Goal: Check status: Check status

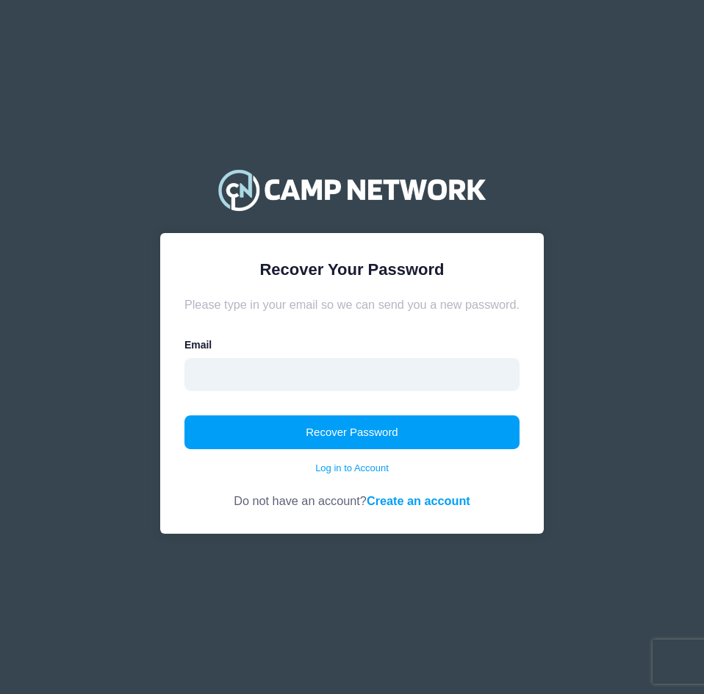
click at [375, 377] on input "email" at bounding box center [351, 375] width 335 height 34
type input "[EMAIL_ADDRESS][DOMAIN_NAME]"
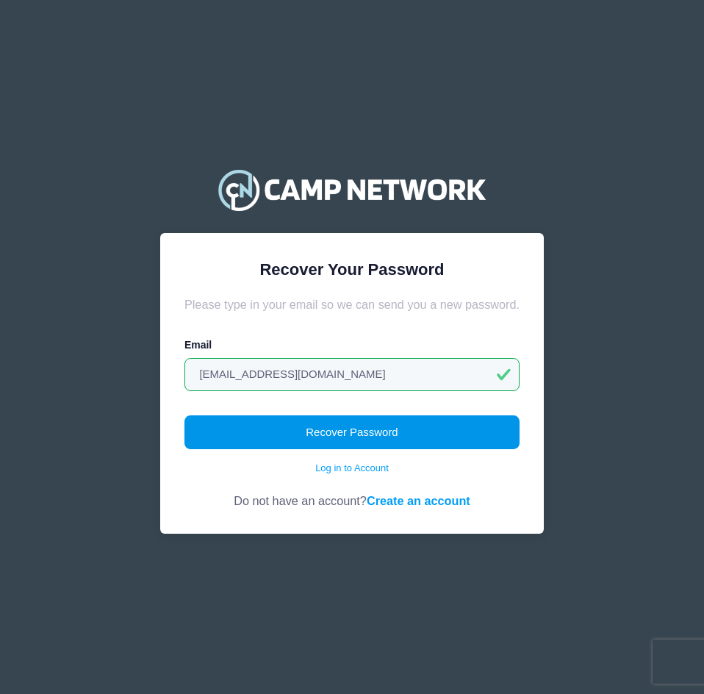
click at [364, 421] on button "Recover Password" at bounding box center [351, 432] width 335 height 34
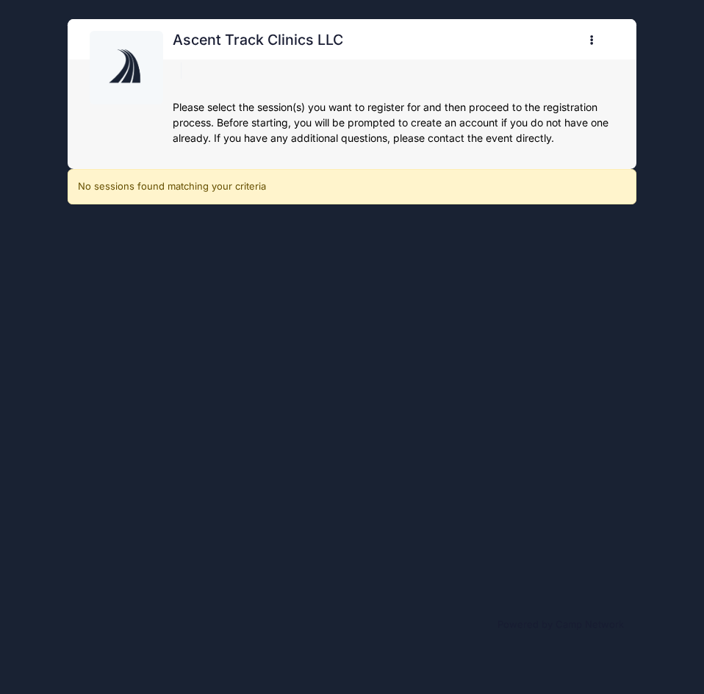
click at [593, 40] on icon "button" at bounding box center [596, 40] width 12 height 0
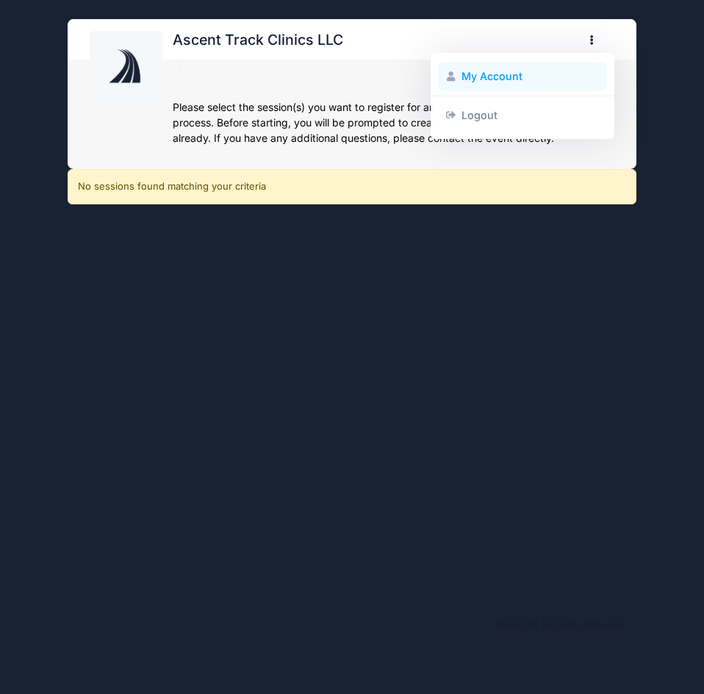
click at [514, 79] on link "My Account" at bounding box center [523, 76] width 170 height 28
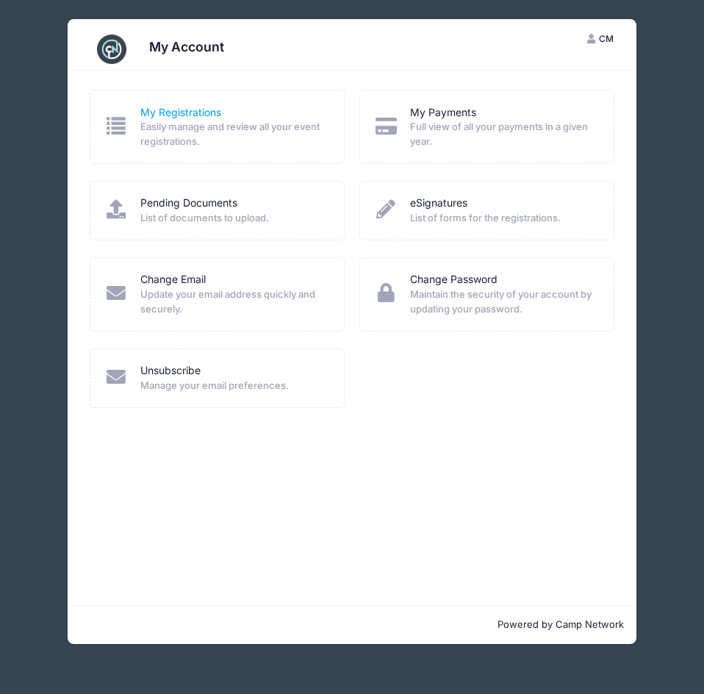
click at [175, 118] on link "My Registrations" at bounding box center [180, 112] width 81 height 15
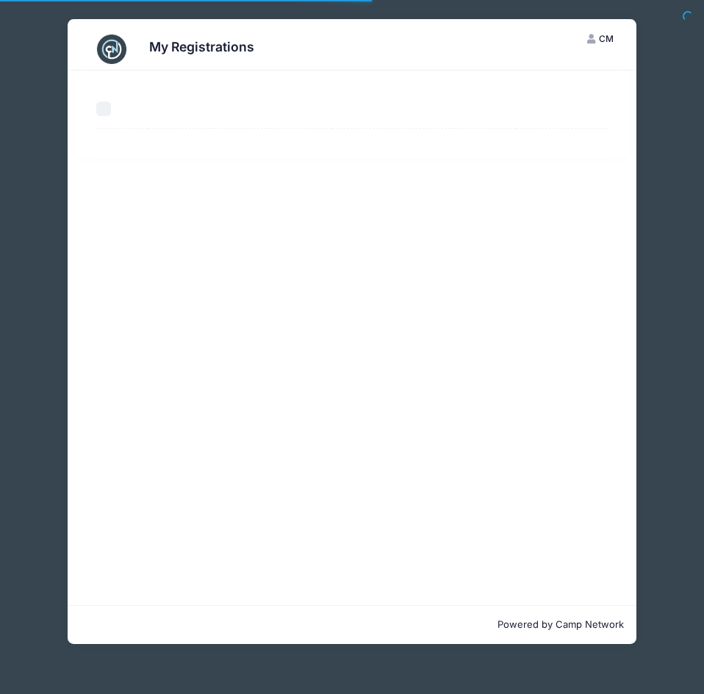
select select "50"
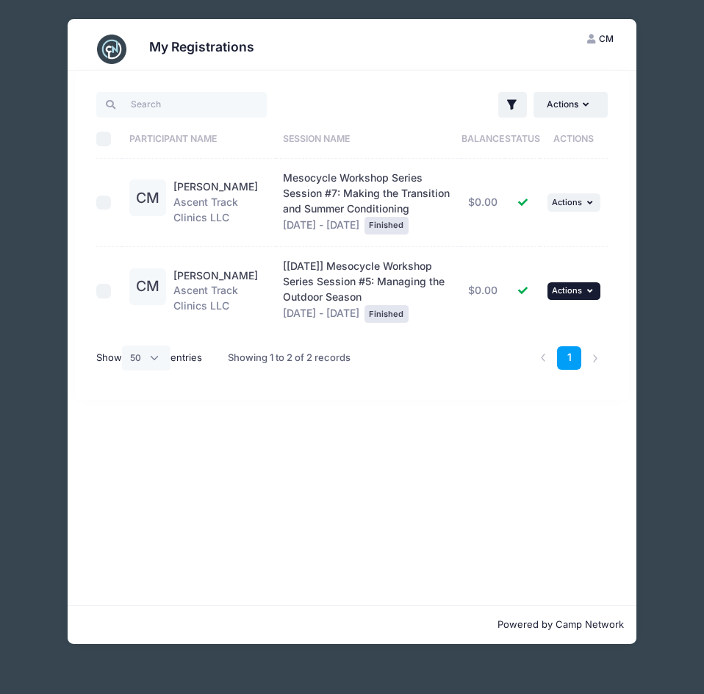
click at [560, 297] on button "... Actions" at bounding box center [573, 291] width 53 height 18
click at [528, 319] on link "View Registration" at bounding box center [527, 323] width 133 height 28
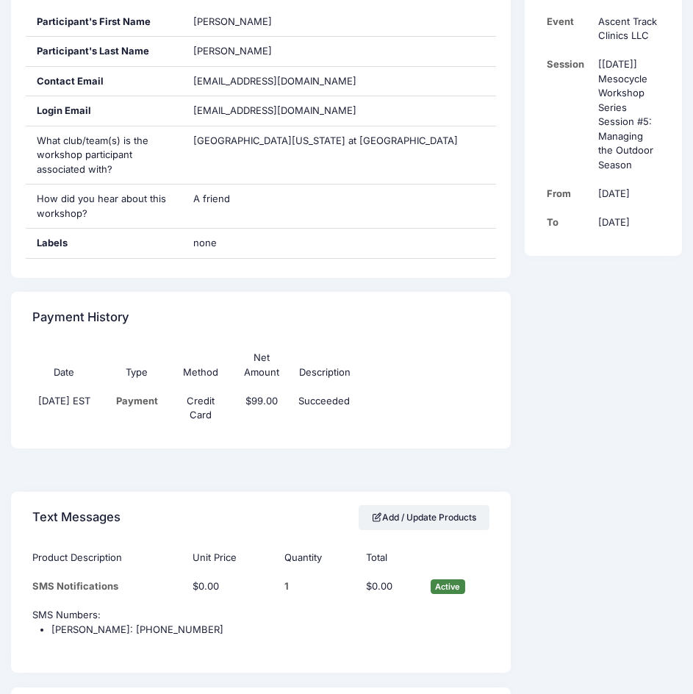
scroll to position [147, 0]
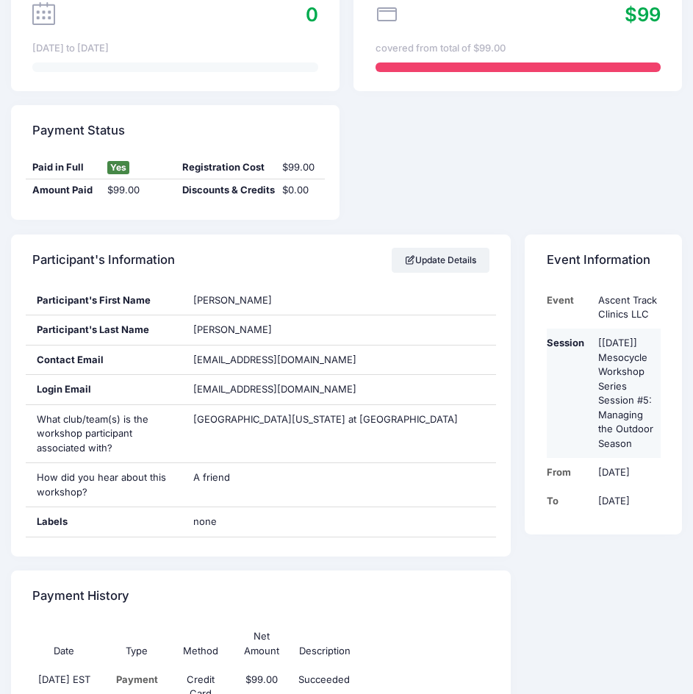
click at [613, 398] on td "[March 18] Mesocycle Workshop Series Session #5: Managing the Outdoor Season" at bounding box center [625, 392] width 69 height 129
click at [611, 397] on td "[March 18] Mesocycle Workshop Series Session #5: Managing the Outdoor Season" at bounding box center [625, 392] width 69 height 129
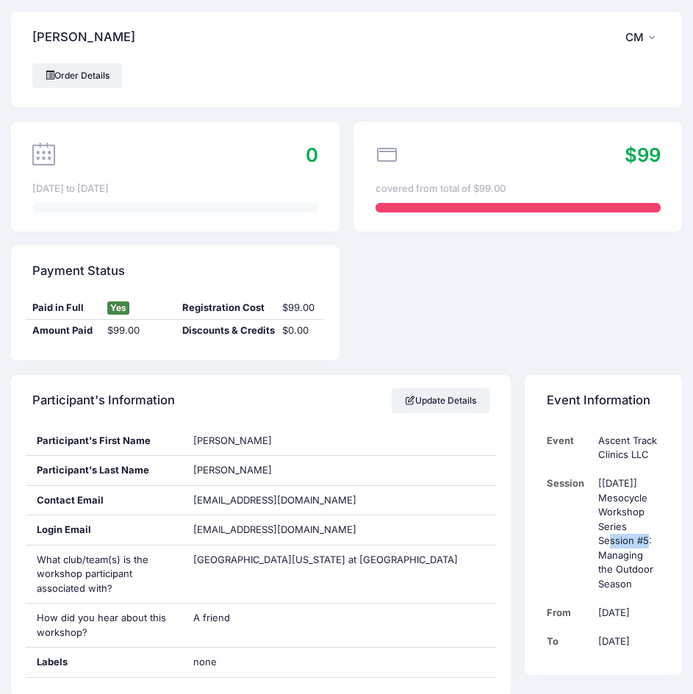
scroll to position [0, 0]
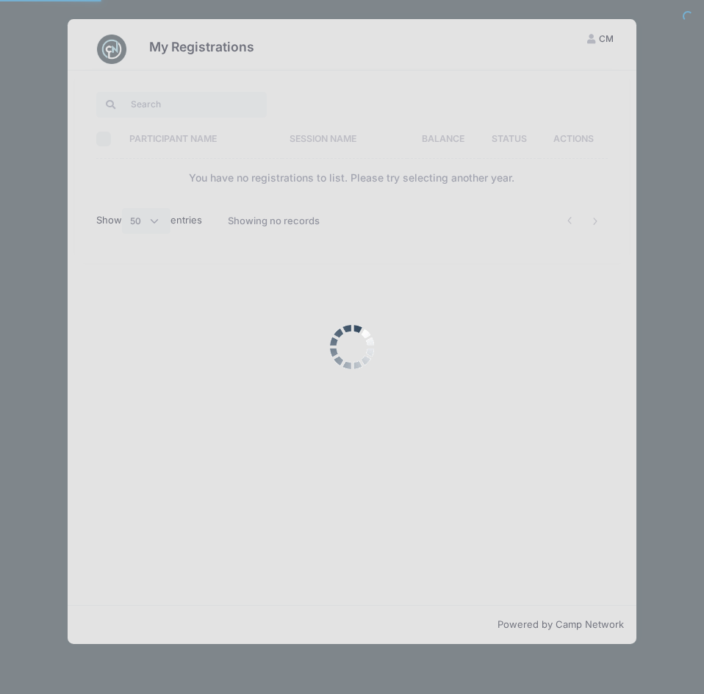
select select "50"
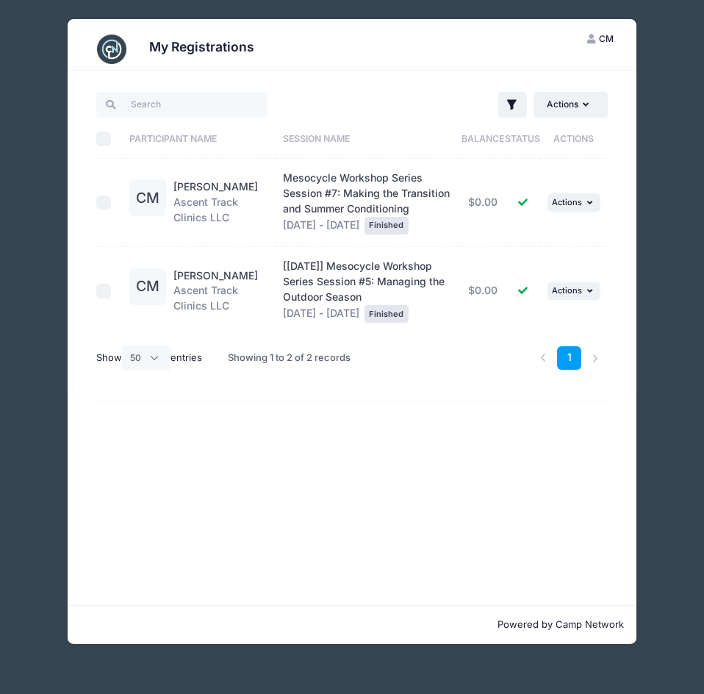
click at [390, 314] on div "Finished" at bounding box center [386, 314] width 44 height 18
